Goal: Find specific page/section: Find specific page/section

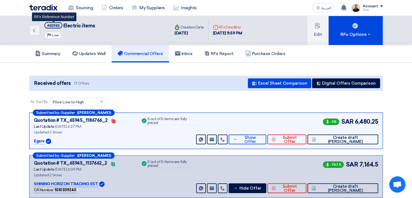
drag, startPoint x: 50, startPoint y: 26, endPoint x: 59, endPoint y: 26, distance: 9.7
click at [59, 26] on div "#65945" at bounding box center [53, 26] width 12 height 4
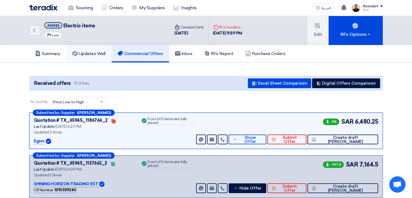
copy div "65945"
click at [89, 8] on link "Sourcing" at bounding box center [80, 8] width 33 height 12
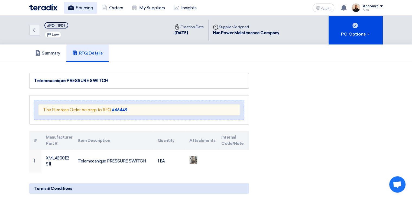
click at [84, 9] on link "Sourcing" at bounding box center [80, 8] width 33 height 12
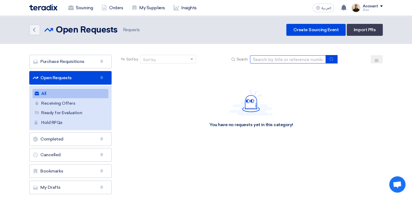
click at [268, 57] on input at bounding box center [288, 59] width 76 height 8
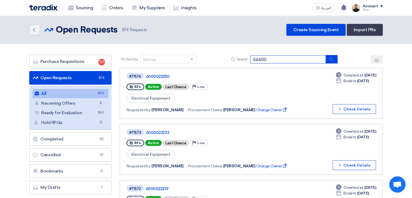
type input "66600"
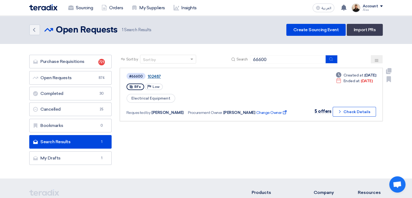
click at [151, 75] on link "102487" at bounding box center [214, 76] width 135 height 5
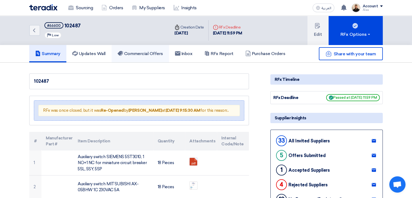
click at [149, 54] on h5 "Commercial Offers" at bounding box center [139, 53] width 45 height 5
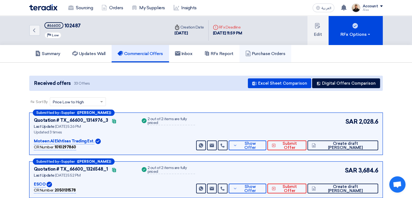
click at [254, 51] on h5 "Purchase Orders" at bounding box center [265, 53] width 40 height 5
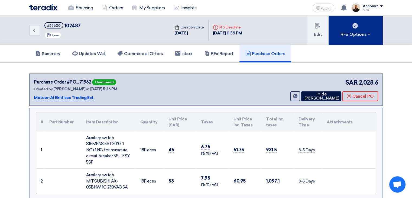
click at [344, 33] on div "RFx Options" at bounding box center [355, 34] width 31 height 6
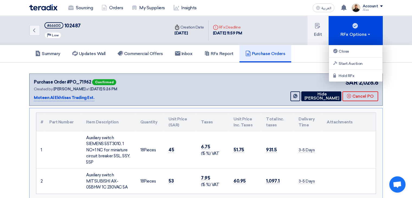
click at [396, 39] on div "Back #66600 102487 Priority Low Time Creation Date 13 Oct, 2024 Deadline RFx De…" at bounding box center [206, 30] width 412 height 29
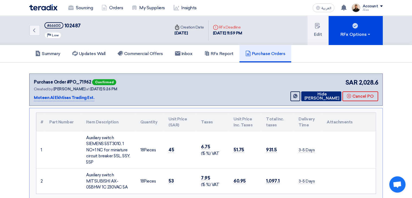
click at [320, 94] on button "Hide [PERSON_NAME]" at bounding box center [321, 96] width 40 height 10
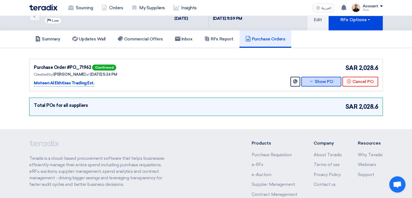
scroll to position [27, 0]
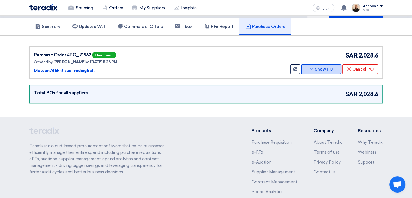
click at [315, 67] on button "Show PO" at bounding box center [321, 69] width 40 height 10
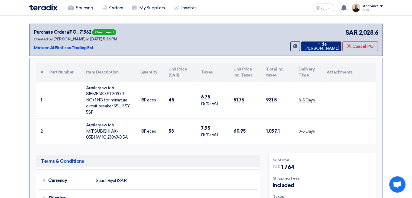
scroll to position [0, 0]
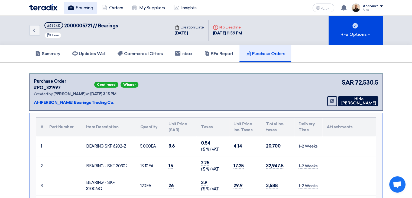
click at [83, 9] on link "Sourcing" at bounding box center [80, 8] width 33 height 12
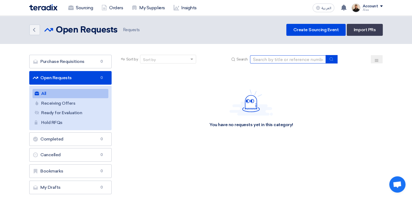
click at [263, 56] on input at bounding box center [288, 59] width 76 height 8
paste input "65844"
type input "65844"
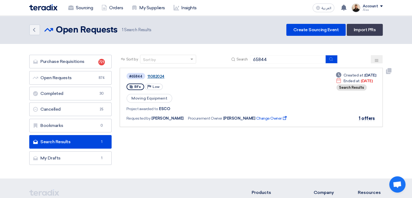
click at [159, 75] on link "11082024" at bounding box center [214, 76] width 135 height 5
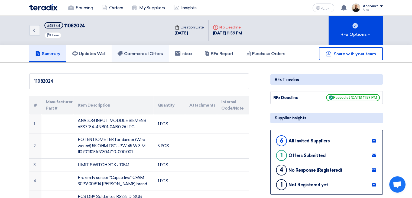
click at [151, 52] on h5 "Commercial Offers" at bounding box center [139, 53] width 45 height 5
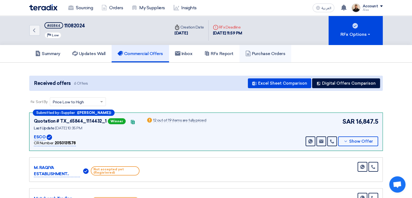
click at [263, 55] on h5 "Purchase Orders" at bounding box center [265, 53] width 40 height 5
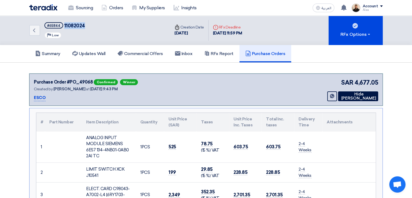
drag, startPoint x: 64, startPoint y: 26, endPoint x: 88, endPoint y: 26, distance: 24.1
click at [88, 26] on div "Back #65844 11082024 Priority Low" at bounding box center [99, 30] width 141 height 29
copy span "11082024"
